Goal: Complete application form: Complete application form

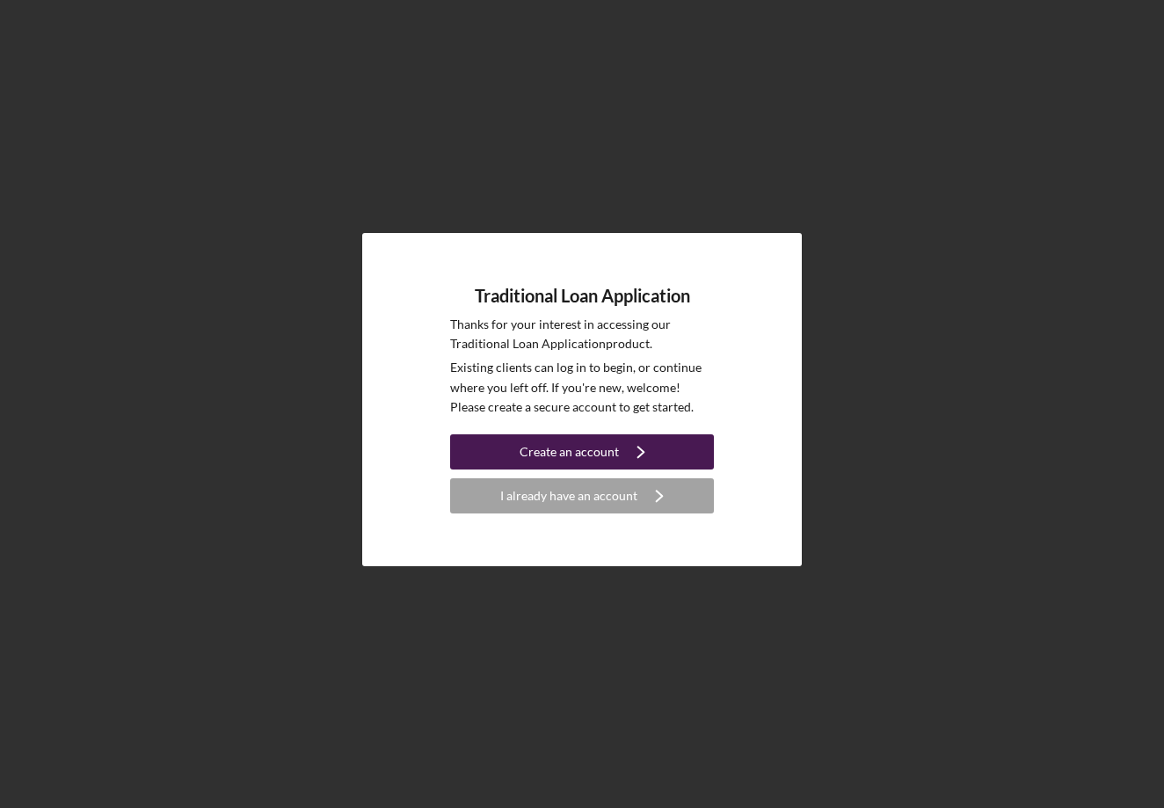
click at [556, 452] on div "Create an account" at bounding box center [569, 451] width 99 height 35
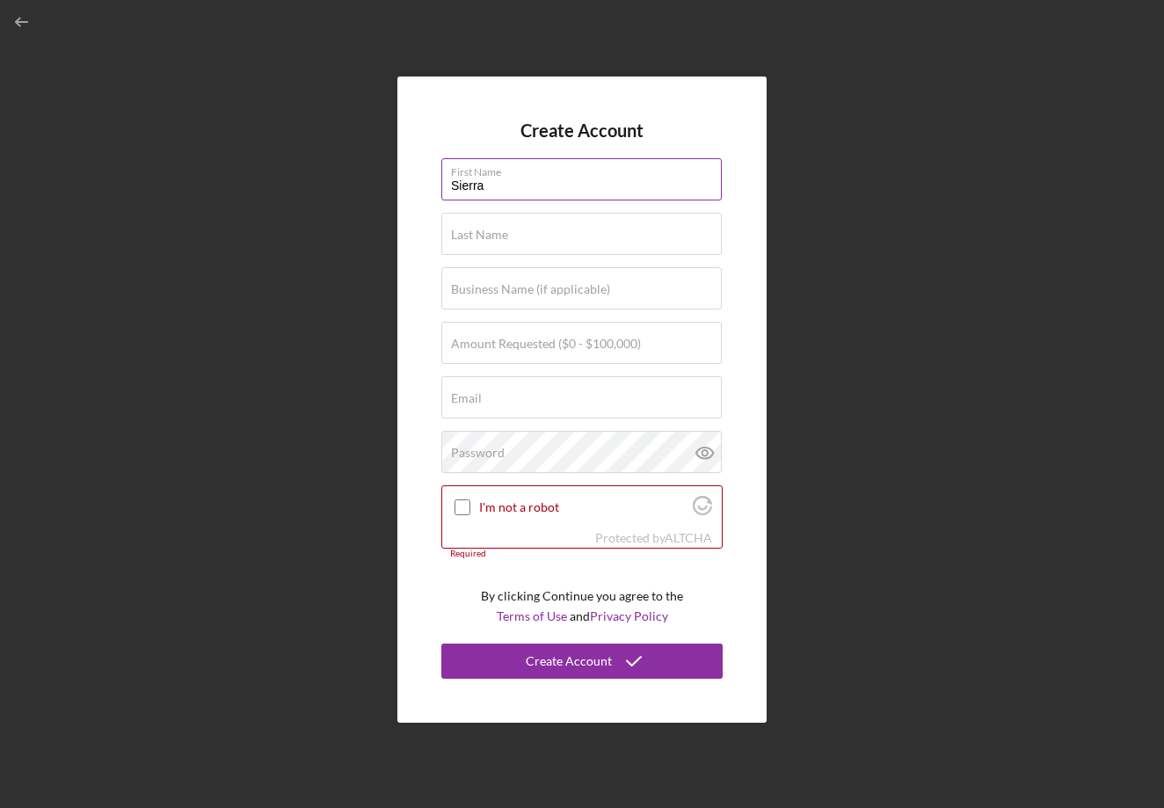
type input "Sierra"
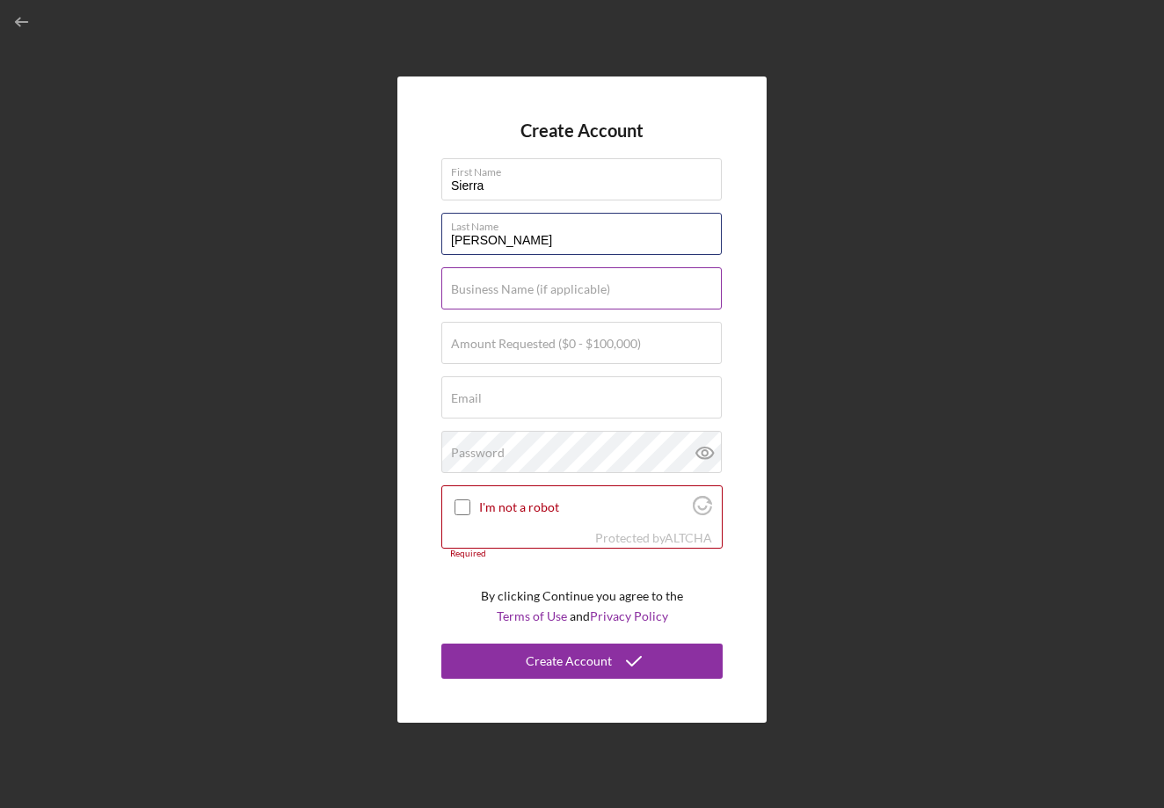
type input "[PERSON_NAME]"
type input "Accidental Antiquarian LLC"
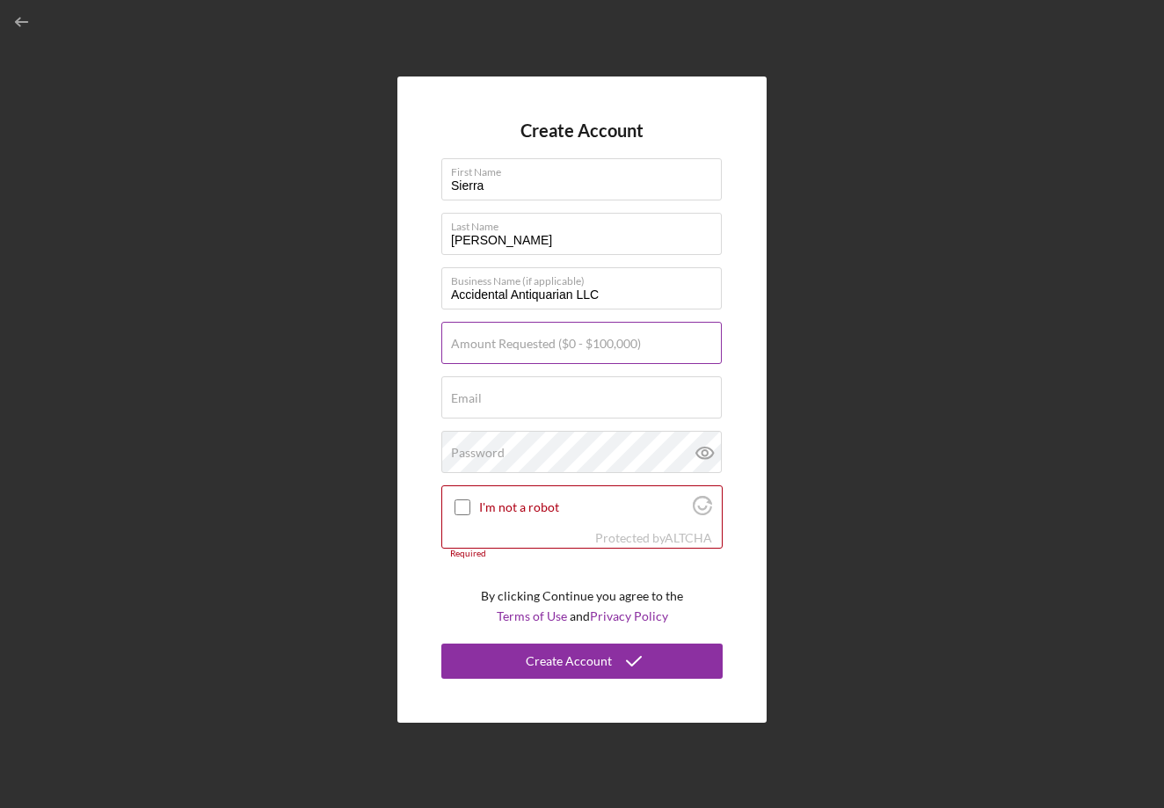
click at [665, 357] on input "Amount Requested ($0 - $100,000)" at bounding box center [581, 343] width 280 height 42
type input "$1,500,020,000"
click at [556, 353] on input "$1,500,020,000" at bounding box center [581, 343] width 280 height 42
drag, startPoint x: 566, startPoint y: 353, endPoint x: 443, endPoint y: 346, distance: 123.3
click at [443, 346] on input "$1,500,020,000" at bounding box center [581, 343] width 280 height 42
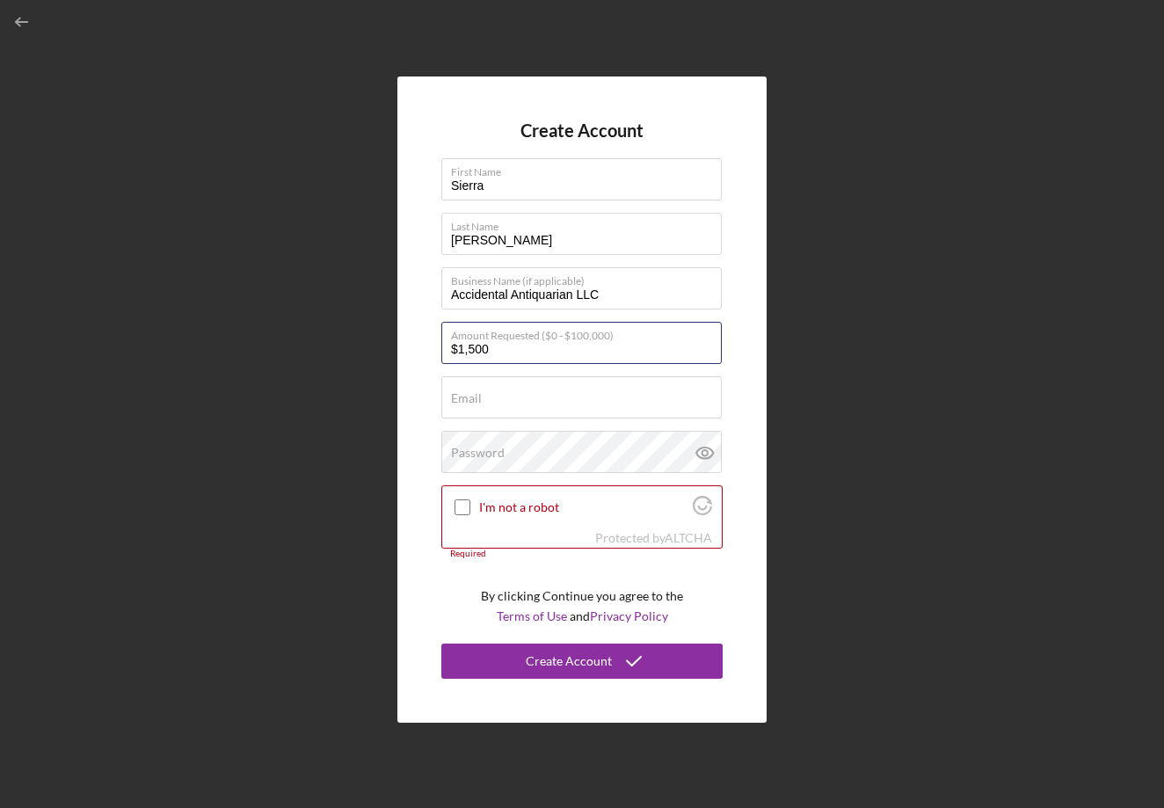
type input "$15,000"
type input "[EMAIL_ADDRESS][DOMAIN_NAME]"
click at [622, 454] on div "Password" at bounding box center [581, 453] width 281 height 44
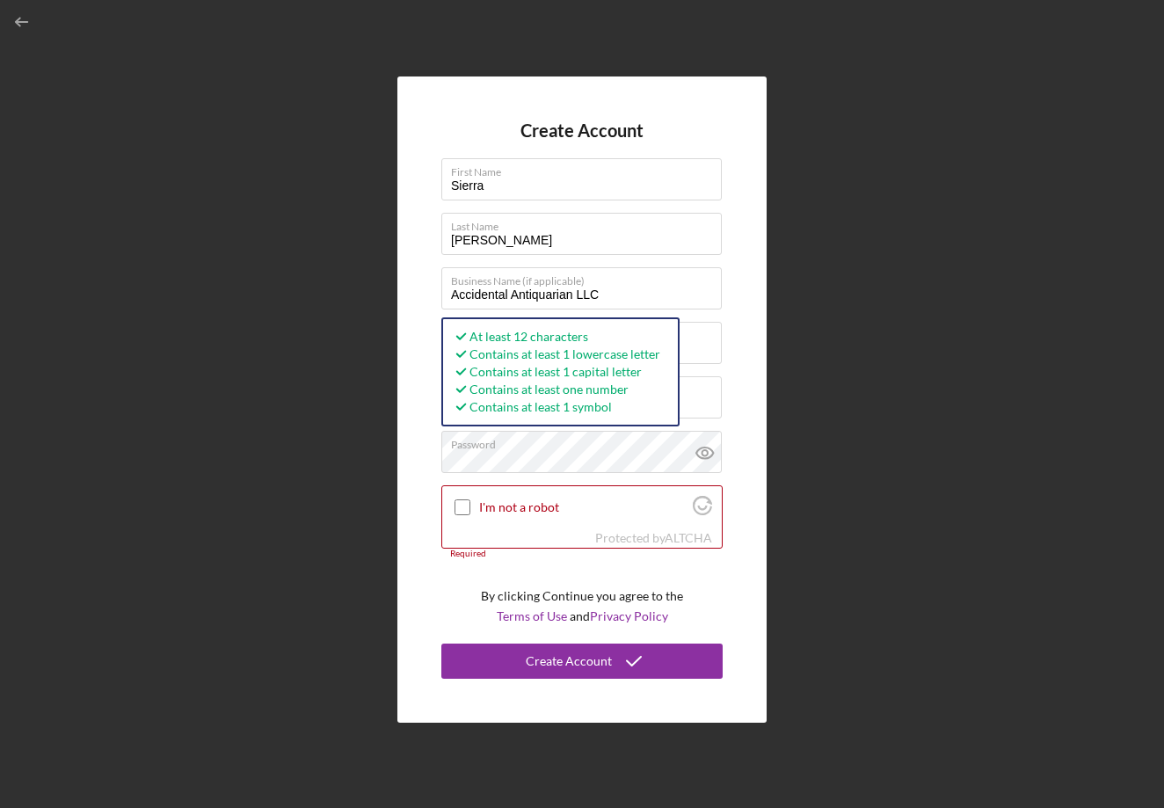
click at [897, 537] on div "Create Account First Name Sierra Last Name [PERSON_NAME] Business Name (if appl…" at bounding box center [582, 399] width 1146 height 799
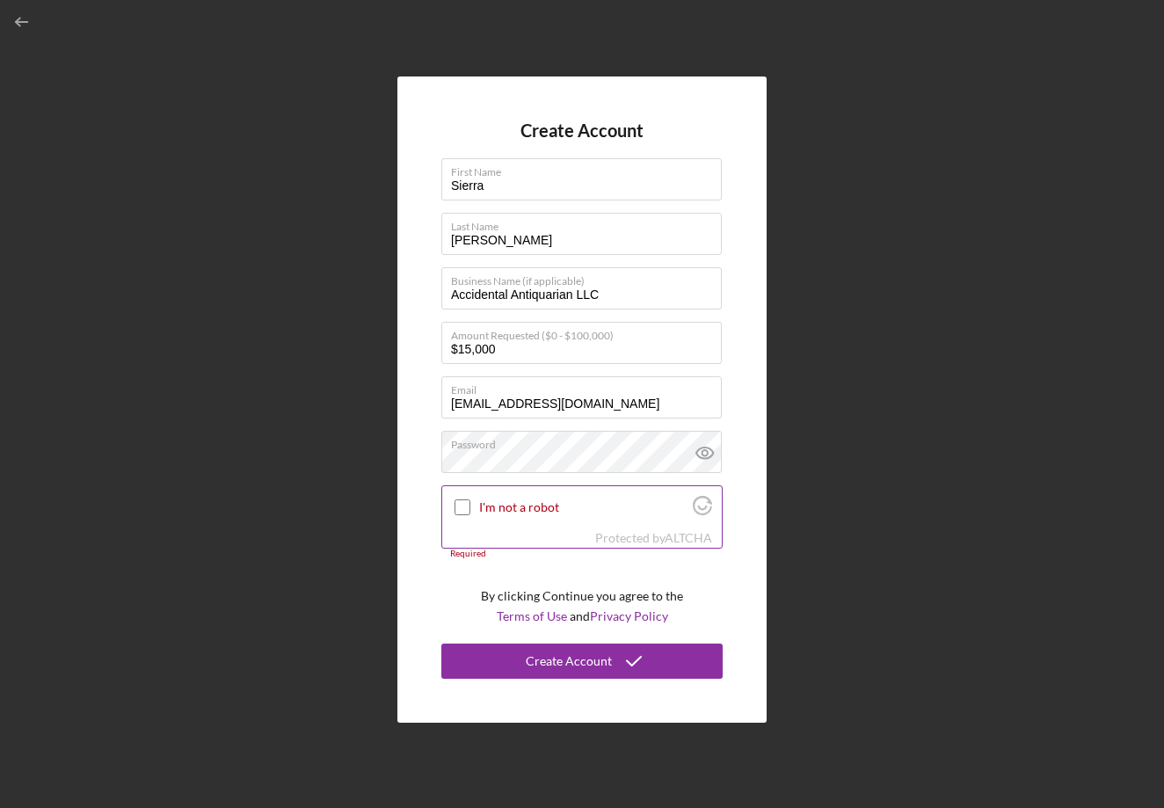
click at [462, 505] on input "I'm not a robot" at bounding box center [462, 507] width 16 height 16
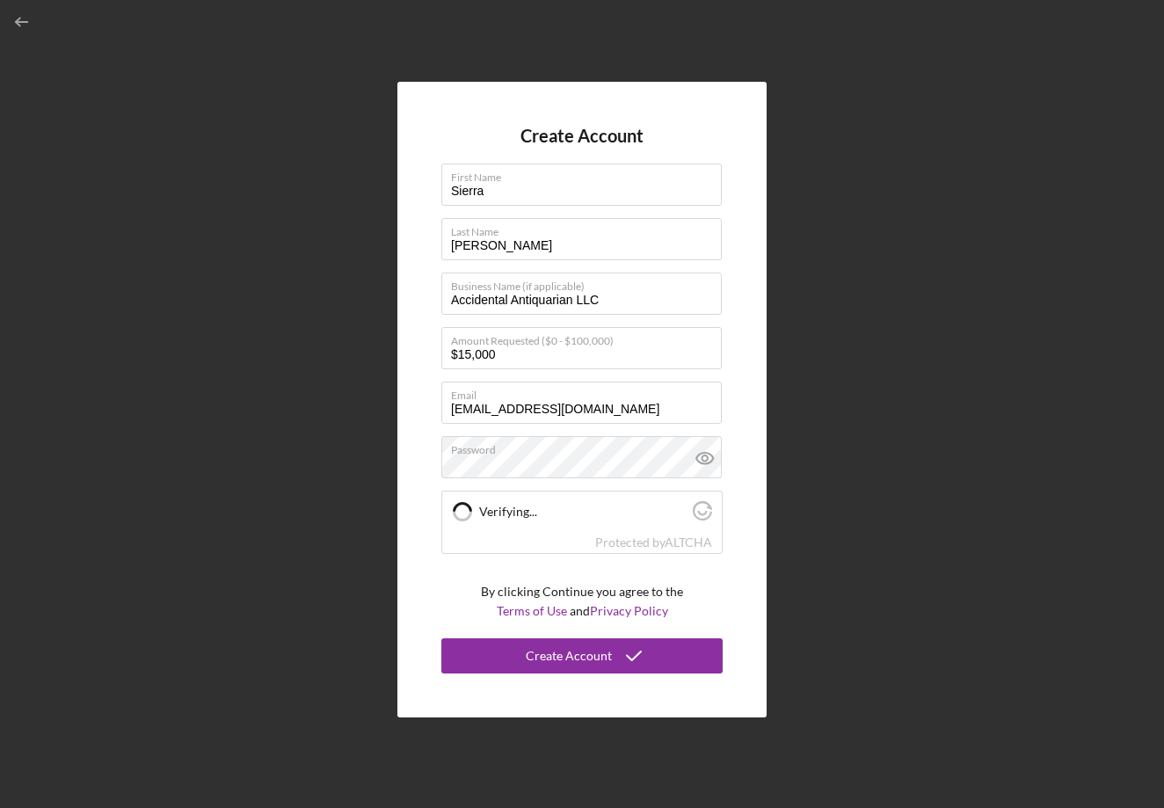
checkbox input "true"
drag, startPoint x: 470, startPoint y: 353, endPoint x: 460, endPoint y: 351, distance: 10.9
click at [460, 351] on input "$15,000" at bounding box center [581, 348] width 280 height 42
type input "$20,000"
checkbox input "true"
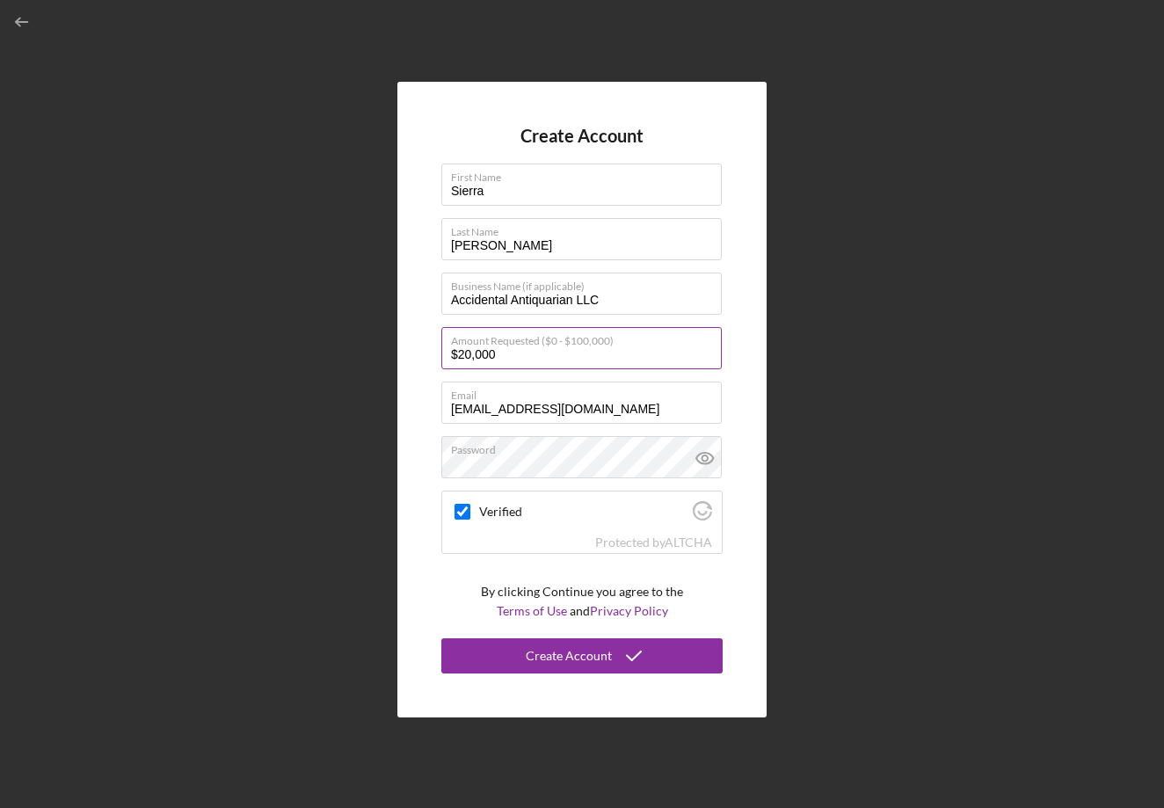
drag, startPoint x: 471, startPoint y: 353, endPoint x: 461, endPoint y: 350, distance: 11.1
click at [461, 350] on input "$20,000" at bounding box center [581, 348] width 280 height 42
type input "$1,000"
checkbox input "false"
type input "$15,000"
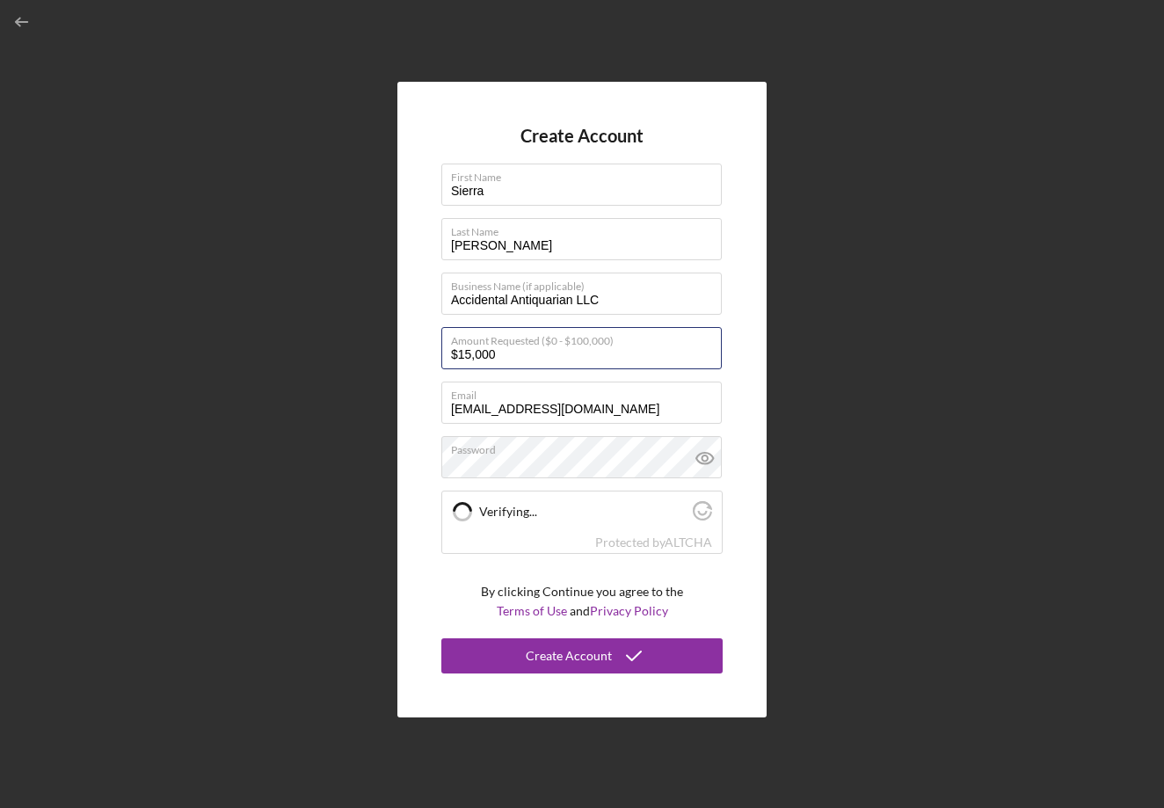
checkbox input "true"
click at [465, 354] on input "$15,000" at bounding box center [581, 348] width 280 height 42
click at [899, 252] on div "Create Account First Name [PERSON_NAME] Last Name [PERSON_NAME] Business Name (…" at bounding box center [582, 399] width 1146 height 799
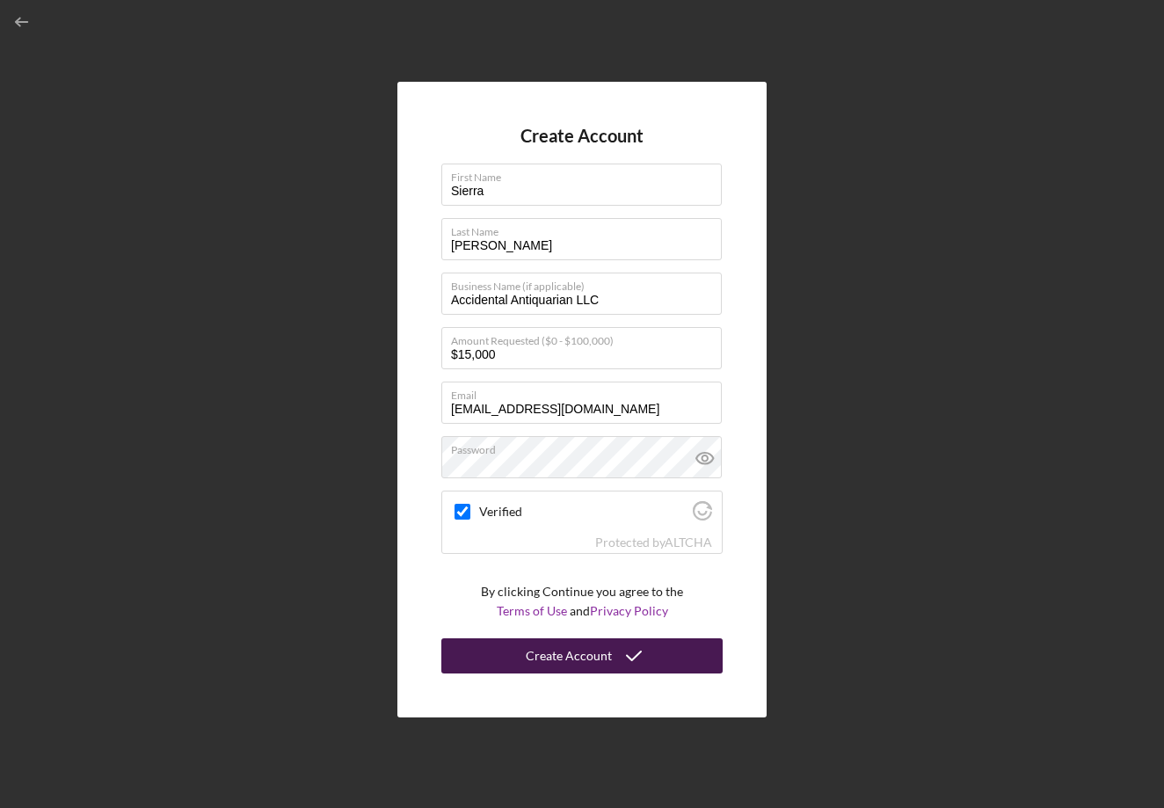
click at [560, 659] on div "Create Account" at bounding box center [569, 655] width 86 height 35
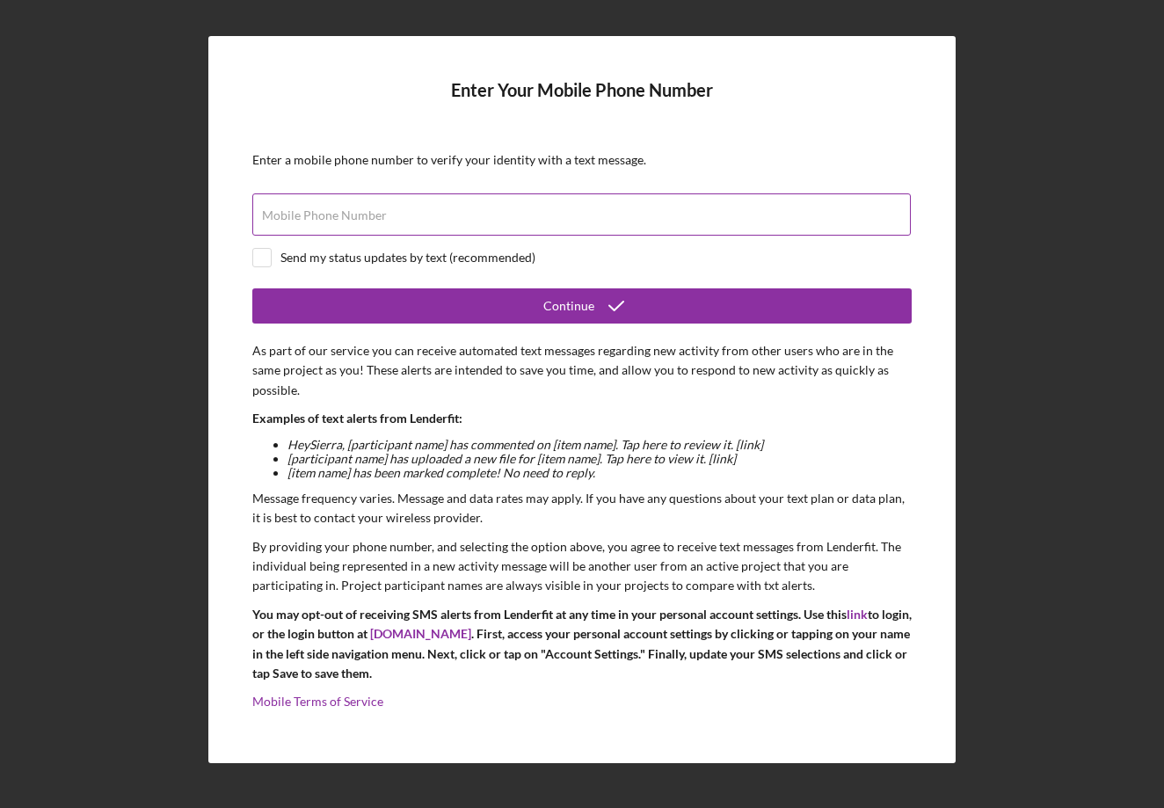
click at [505, 205] on input "Mobile Phone Number" at bounding box center [581, 214] width 658 height 42
type input "[PHONE_NUMBER]"
click at [266, 263] on input "checkbox" at bounding box center [262, 258] width 18 height 18
checkbox input "true"
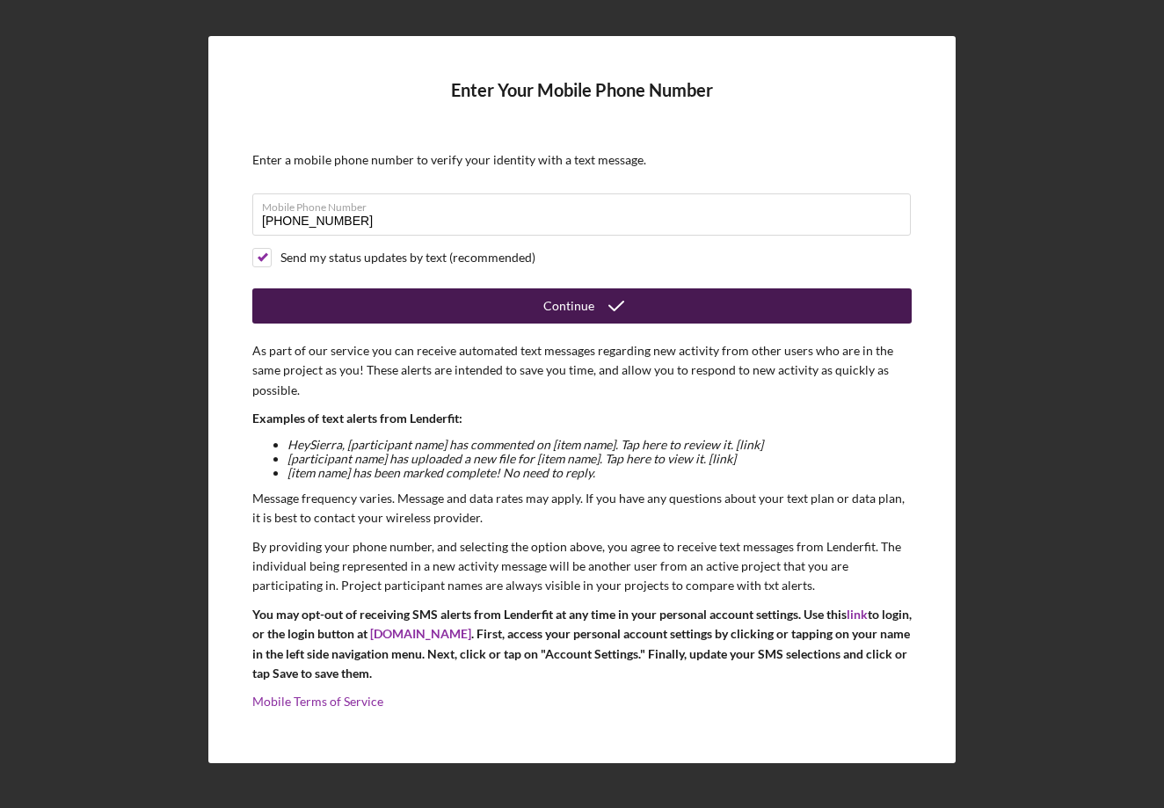
click at [568, 308] on div "Continue" at bounding box center [568, 305] width 51 height 35
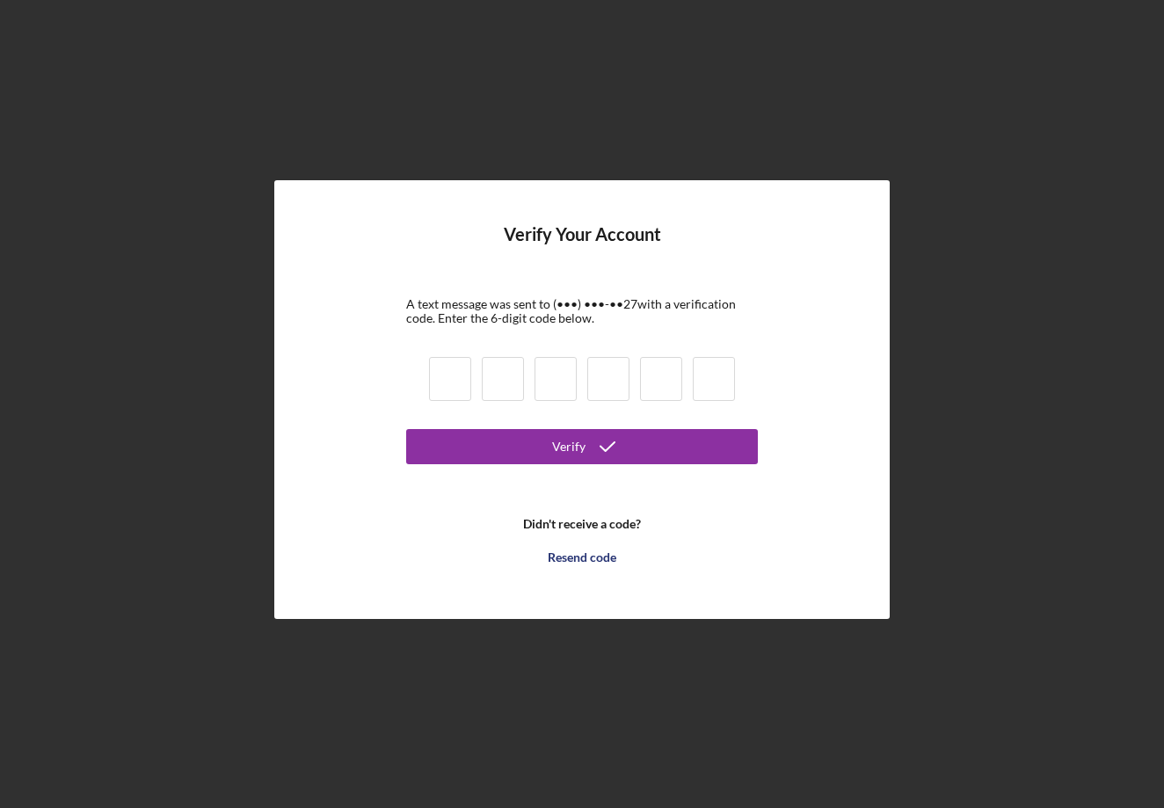
click at [459, 388] on input at bounding box center [450, 379] width 42 height 44
type input "8"
type input "4"
type input "7"
type input "5"
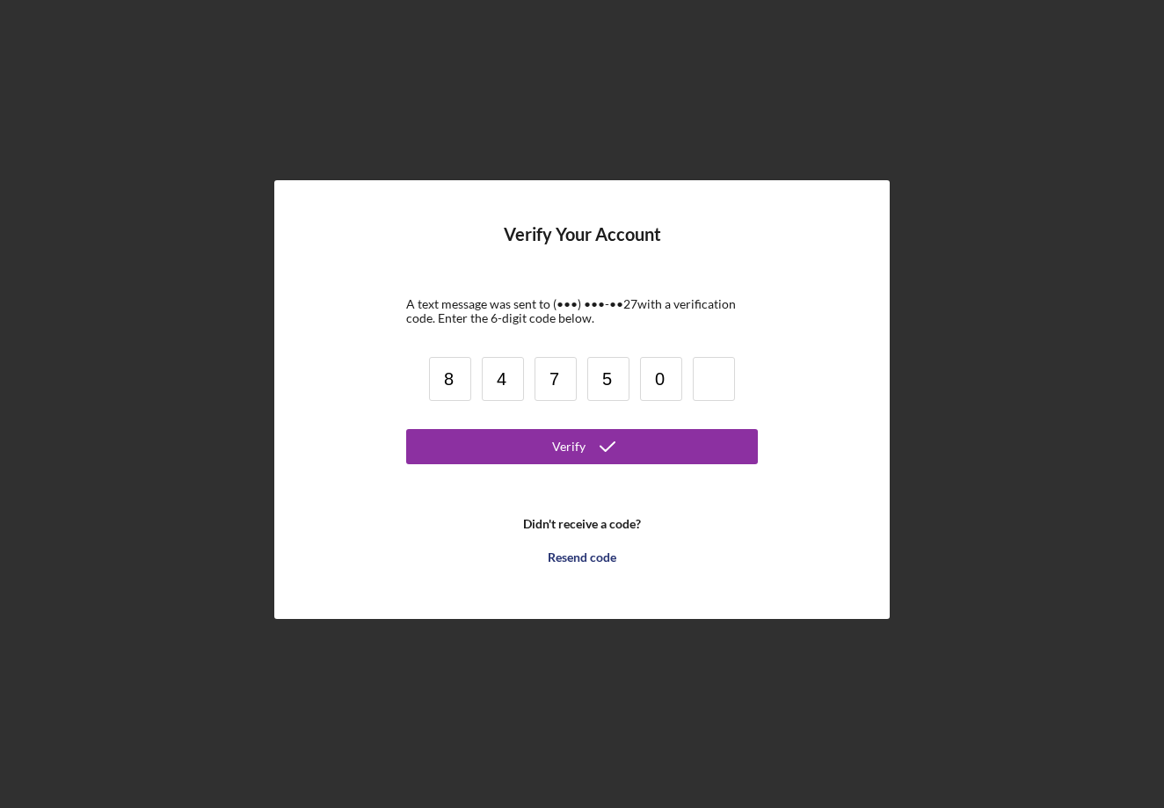
type input "0"
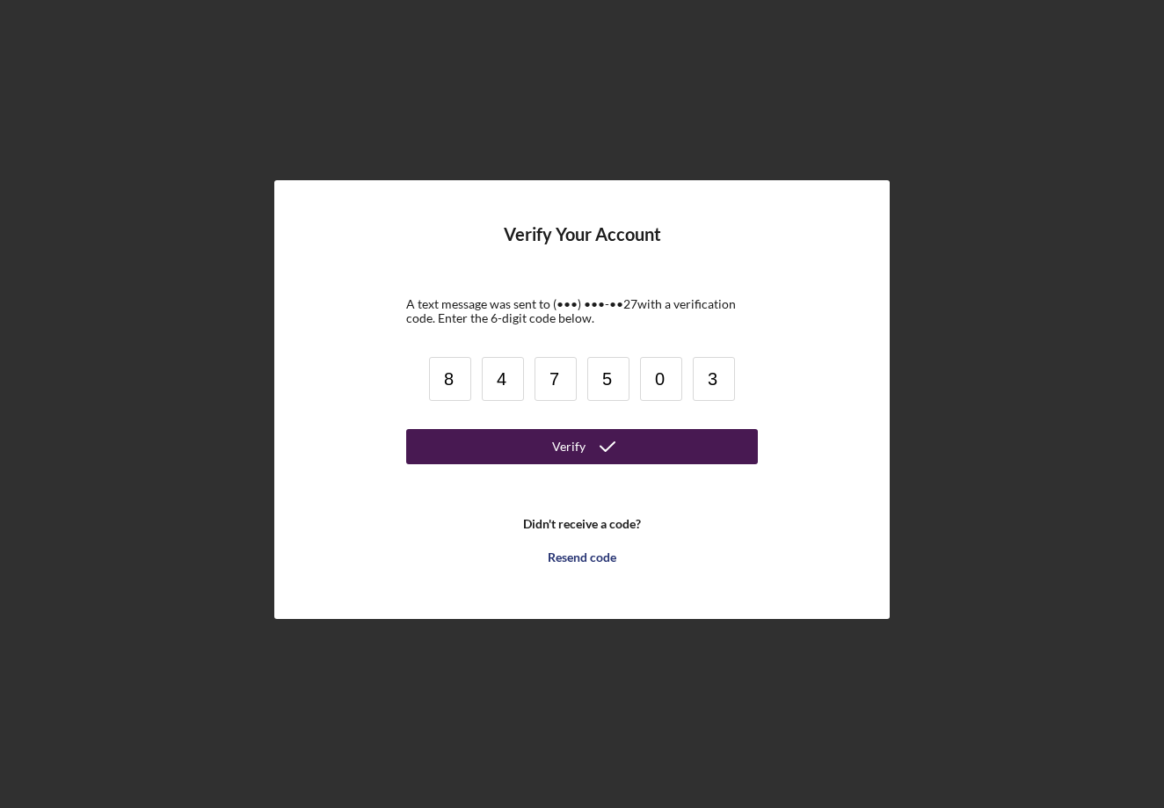
type input "3"
click at [591, 451] on icon "submit" at bounding box center [607, 447] width 44 height 44
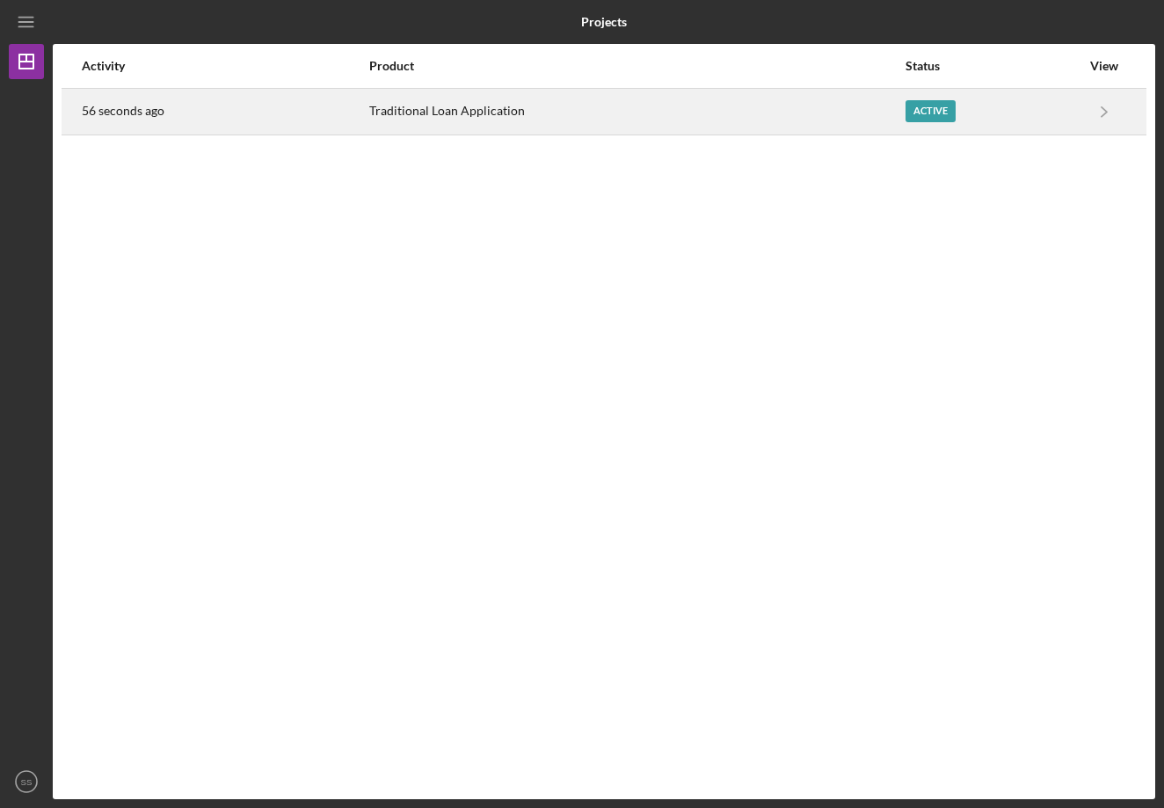
click at [694, 119] on div "Traditional Loan Application" at bounding box center [636, 112] width 534 height 44
